Goal: Task Accomplishment & Management: Manage account settings

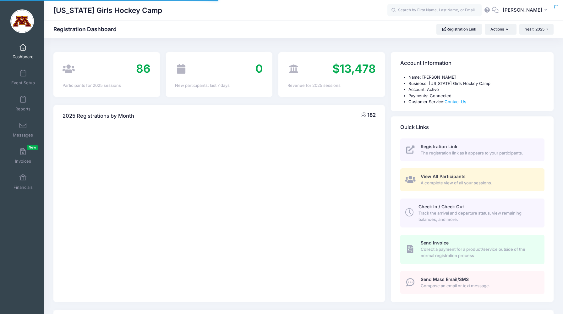
select select
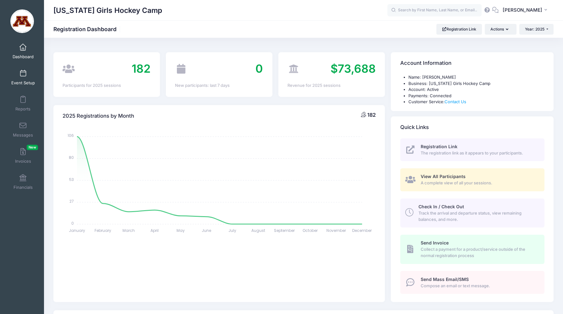
click at [21, 81] on span "Event Setup" at bounding box center [23, 82] width 24 height 5
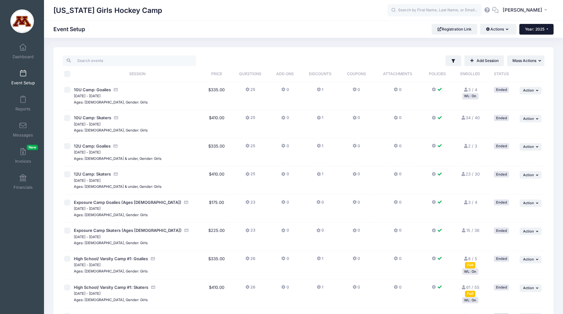
click at [538, 31] on span "Year: 2025" at bounding box center [534, 29] width 19 height 5
click at [536, 48] on link "Year: 2024" at bounding box center [540, 49] width 41 height 8
